Goal: Task Accomplishment & Management: Complete application form

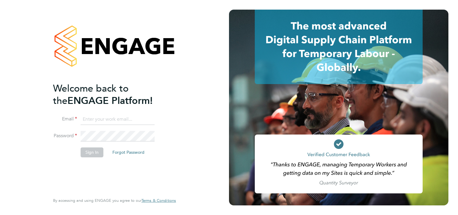
click at [115, 121] on input at bounding box center [118, 119] width 74 height 11
type input "[PERSON_NAME][EMAIL_ADDRESS][PERSON_NAME][DOMAIN_NAME]"
click at [88, 154] on button "Sign In" at bounding box center [92, 152] width 23 height 10
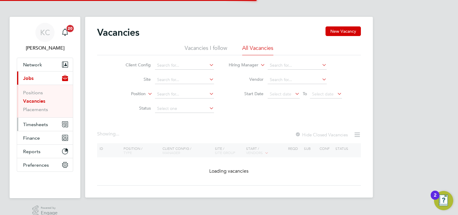
click at [39, 126] on span "Timesheets" at bounding box center [35, 124] width 25 height 6
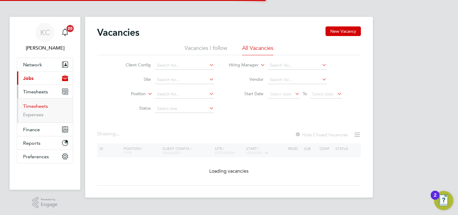
drag, startPoint x: 41, startPoint y: 107, endPoint x: 48, endPoint y: 110, distance: 7.5
click at [41, 107] on link "Timesheets" at bounding box center [35, 106] width 25 height 6
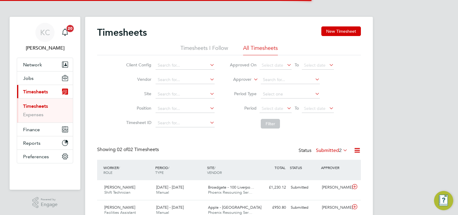
scroll to position [15, 52]
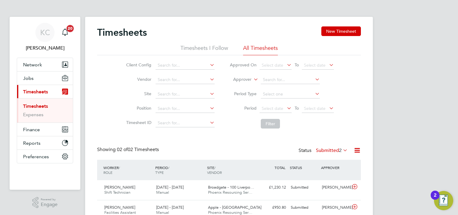
click at [208, 49] on li "Timesheets I Follow" at bounding box center [205, 49] width 48 height 11
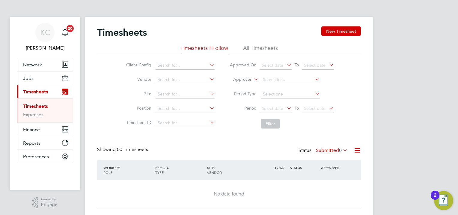
click at [261, 48] on li "All Timesheets" at bounding box center [260, 49] width 35 height 11
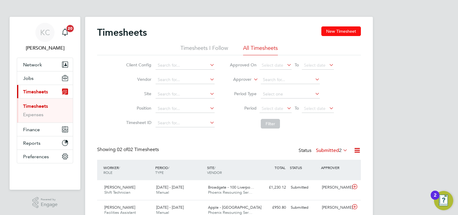
click at [340, 31] on button "New Timesheet" at bounding box center [342, 31] width 40 height 10
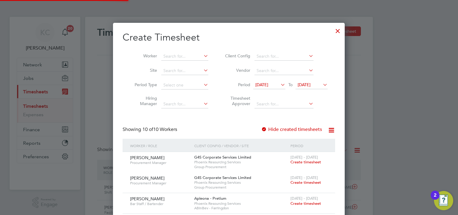
scroll to position [490, 232]
click at [179, 55] on input at bounding box center [184, 56] width 47 height 8
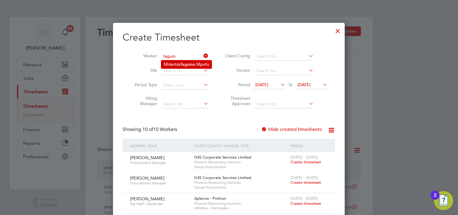
click at [178, 60] on li "Nhlanhla Tagum a Mpofu" at bounding box center [186, 64] width 50 height 8
type input "[PERSON_NAME]"
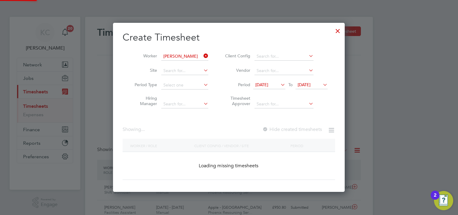
scroll to position [169, 232]
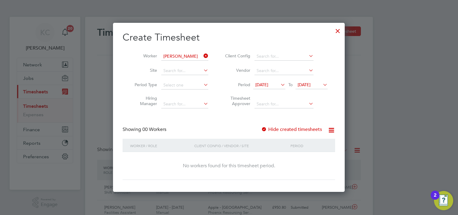
click at [314, 130] on label "Hide created timesheets" at bounding box center [291, 129] width 61 height 6
click at [316, 128] on label "Hide created timesheets" at bounding box center [291, 129] width 61 height 6
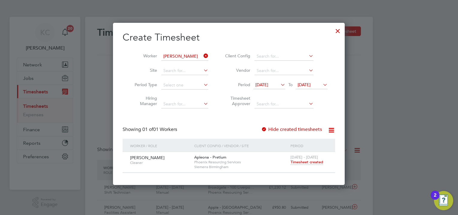
drag, startPoint x: 339, startPoint y: 31, endPoint x: 225, endPoint y: 1, distance: 117.7
click at [339, 30] on div at bounding box center [338, 29] width 11 height 11
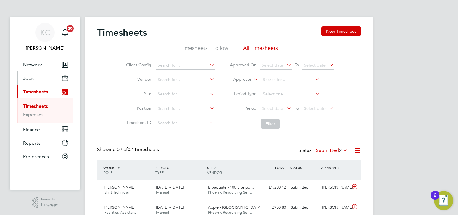
click at [28, 79] on span "Jobs" at bounding box center [28, 78] width 10 height 6
click at [28, 78] on span "Jobs" at bounding box center [28, 78] width 10 height 6
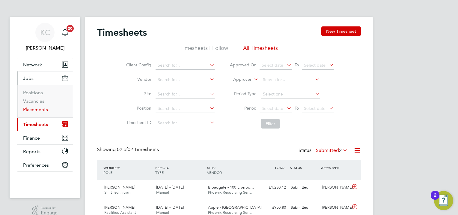
click at [28, 108] on link "Placements" at bounding box center [35, 109] width 25 height 6
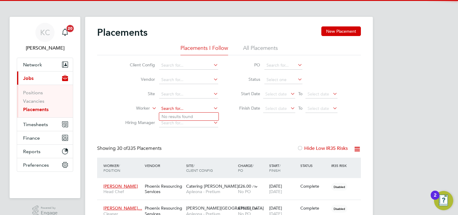
click at [186, 107] on input at bounding box center [188, 108] width 59 height 8
click at [193, 114] on b "Taguma" at bounding box center [185, 116] width 15 height 5
type input "[PERSON_NAME]"
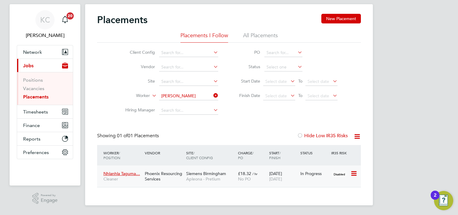
click at [282, 178] on span "[DATE]" at bounding box center [275, 178] width 13 height 5
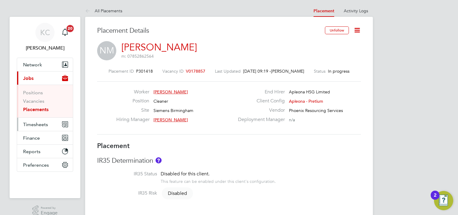
click at [28, 123] on span "Timesheets" at bounding box center [35, 124] width 25 height 6
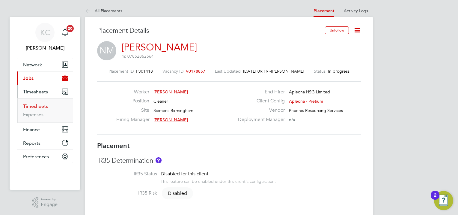
click at [37, 103] on link "Timesheets" at bounding box center [35, 106] width 25 height 6
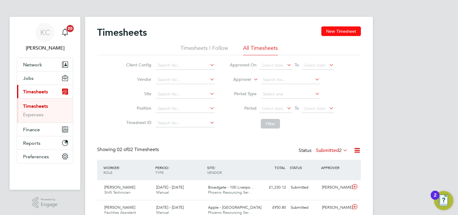
click at [341, 32] on button "New Timesheet" at bounding box center [342, 31] width 40 height 10
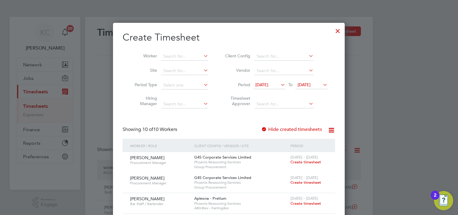
click at [310, 83] on span "[DATE]" at bounding box center [304, 84] width 13 height 5
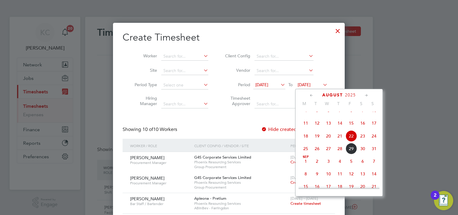
click at [351, 154] on span "29" at bounding box center [351, 148] width 11 height 11
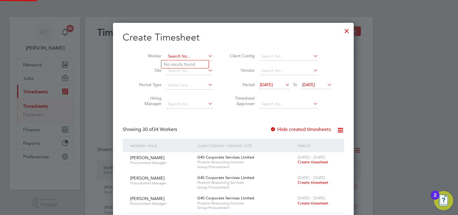
click at [186, 56] on input at bounding box center [189, 56] width 47 height 8
click at [186, 62] on b "Tagum" at bounding box center [186, 64] width 13 height 5
type input "[PERSON_NAME]"
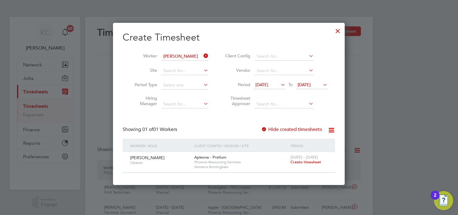
click at [308, 161] on span "Create timesheet" at bounding box center [306, 161] width 31 height 5
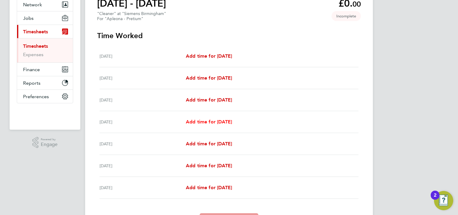
click at [211, 120] on span "Add time for [DATE]" at bounding box center [209, 122] width 46 height 6
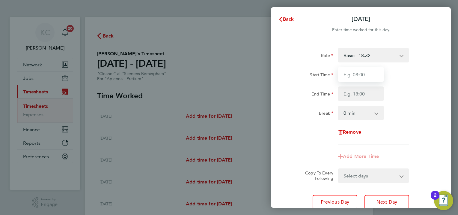
click at [363, 76] on input "Start Time" at bounding box center [361, 74] width 46 height 14
type input "15:00"
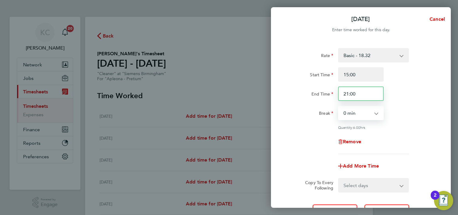
click at [364, 92] on input "21:00" at bounding box center [361, 93] width 46 height 14
type input "2"
type input "18:00"
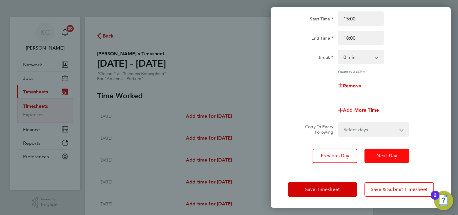
drag, startPoint x: 387, startPoint y: 157, endPoint x: 393, endPoint y: 157, distance: 6.0
click at [388, 157] on span "Next Day" at bounding box center [387, 156] width 21 height 6
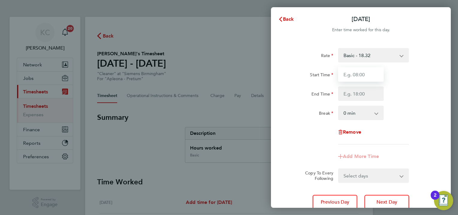
click at [371, 76] on input "Start Time" at bounding box center [361, 74] width 46 height 14
type input "15:00"
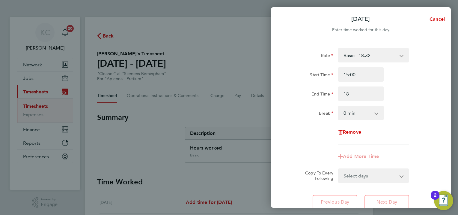
type input "18:00"
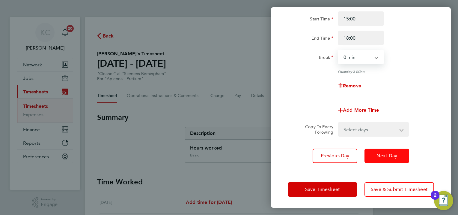
click at [390, 154] on button "Next Day" at bounding box center [387, 155] width 45 height 14
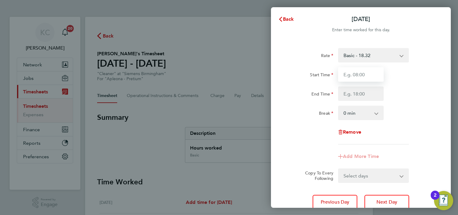
click at [360, 78] on input "Start Time" at bounding box center [361, 74] width 46 height 14
type input "15:00"
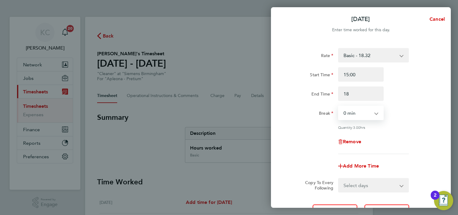
type input "18:00"
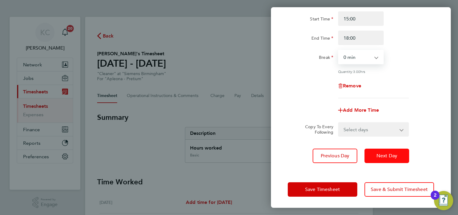
click at [396, 154] on span "Next Day" at bounding box center [387, 156] width 21 height 6
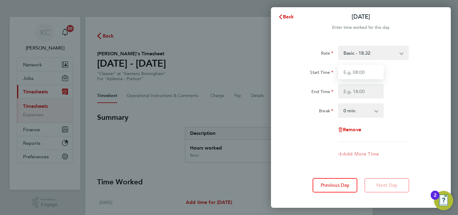
click at [370, 74] on input "Start Time" at bounding box center [361, 72] width 46 height 14
type input "15:00"
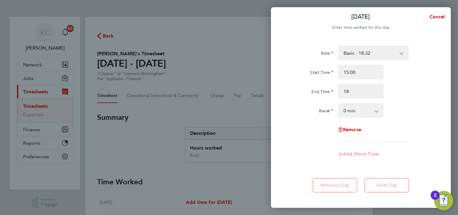
type input "18:00"
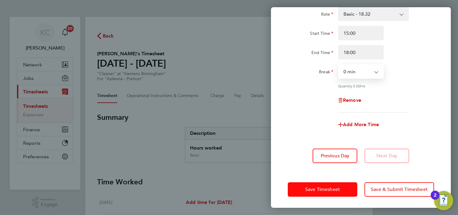
click at [352, 189] on button "Save Timesheet" at bounding box center [323, 189] width 70 height 14
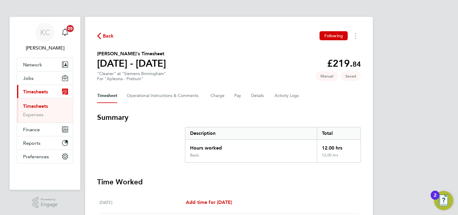
drag, startPoint x: 40, startPoint y: 106, endPoint x: 19, endPoint y: 105, distance: 20.7
click at [40, 106] on link "Timesheets" at bounding box center [35, 106] width 25 height 6
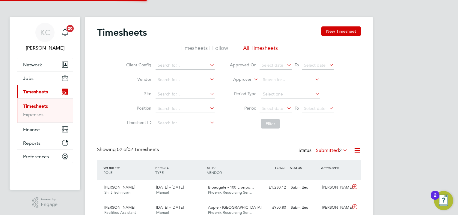
scroll to position [15, 52]
click at [330, 151] on label "Submitted 2" at bounding box center [332, 150] width 32 height 6
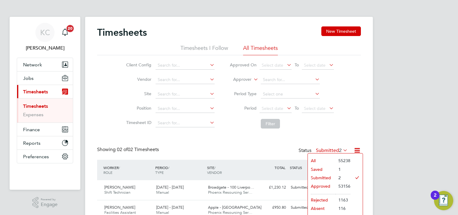
click at [330, 168] on li "Saved" at bounding box center [322, 169] width 28 height 8
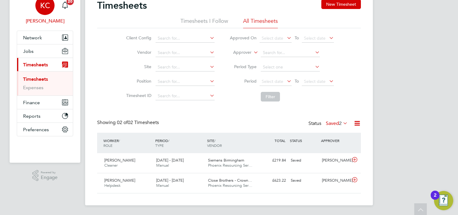
scroll to position [0, 0]
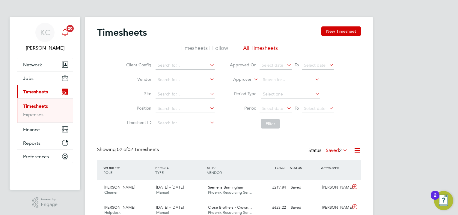
drag, startPoint x: 47, startPoint y: 31, endPoint x: 64, endPoint y: 32, distance: 17.1
click at [47, 31] on span "KC" at bounding box center [45, 32] width 10 height 8
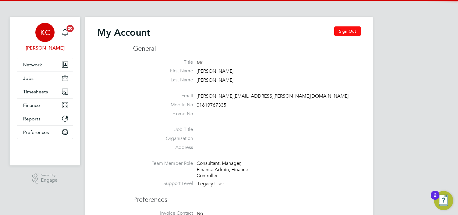
click at [356, 31] on button "Sign Out" at bounding box center [347, 31] width 27 height 10
